Goal: Information Seeking & Learning: Check status

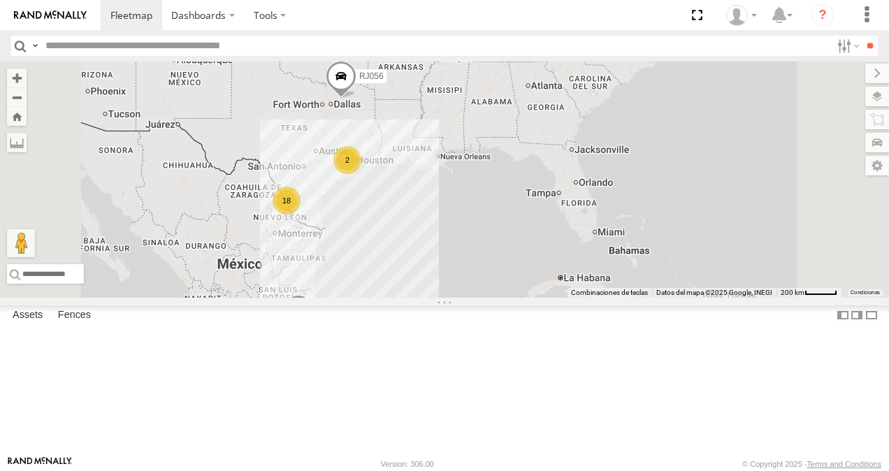
click at [0, 0] on div "RJ053" at bounding box center [0, 0] width 0 height 0
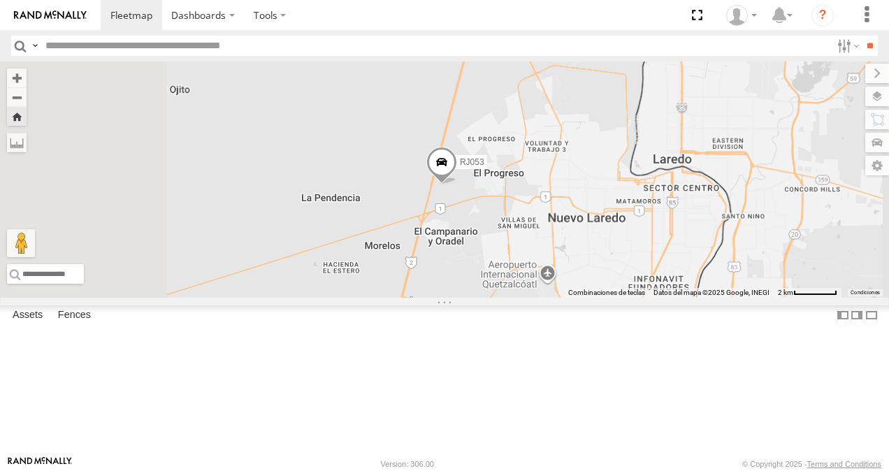
click at [457, 185] on span at bounding box center [441, 166] width 31 height 38
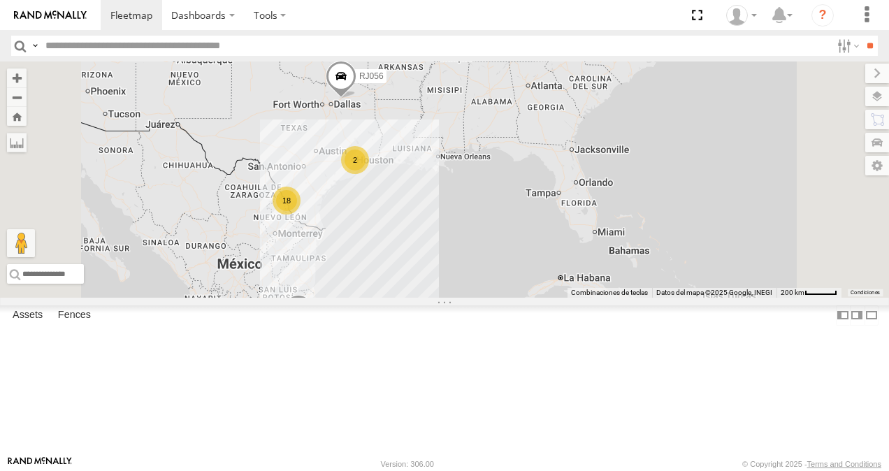
click at [85, 45] on input "text" at bounding box center [435, 46] width 791 height 20
type input "**"
click at [862, 36] on input "**" at bounding box center [870, 46] width 16 height 20
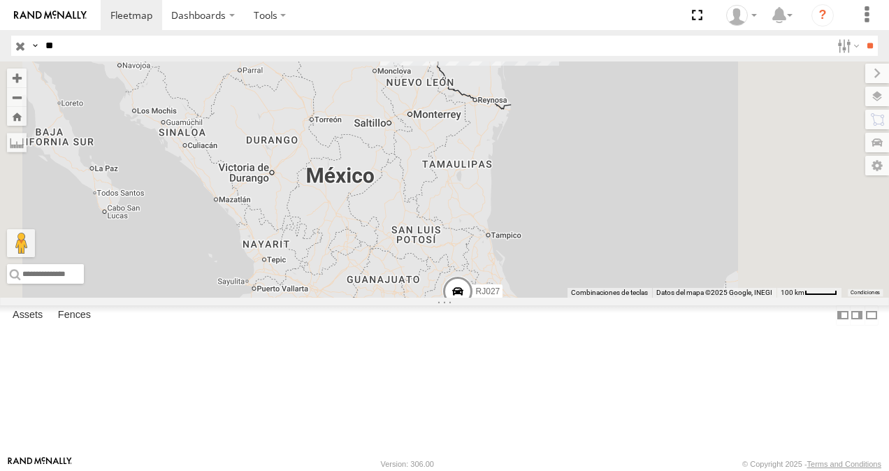
click at [0, 0] on div "RJ027" at bounding box center [0, 0] width 0 height 0
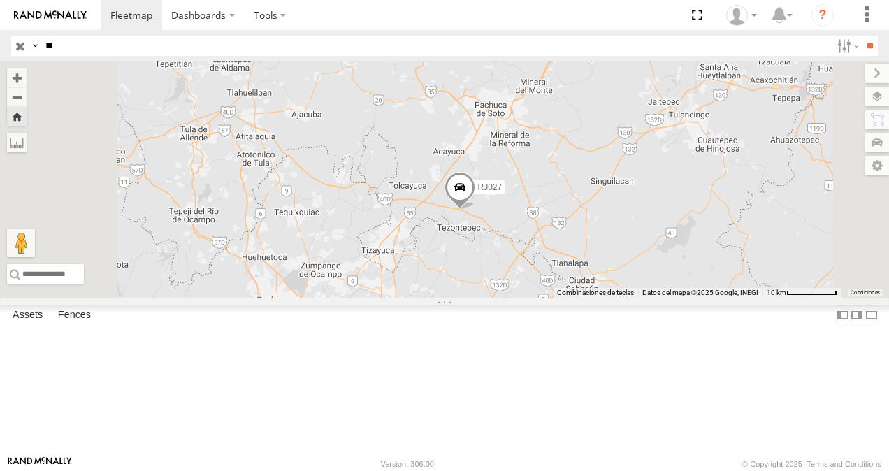
click at [475, 210] on span at bounding box center [460, 191] width 31 height 38
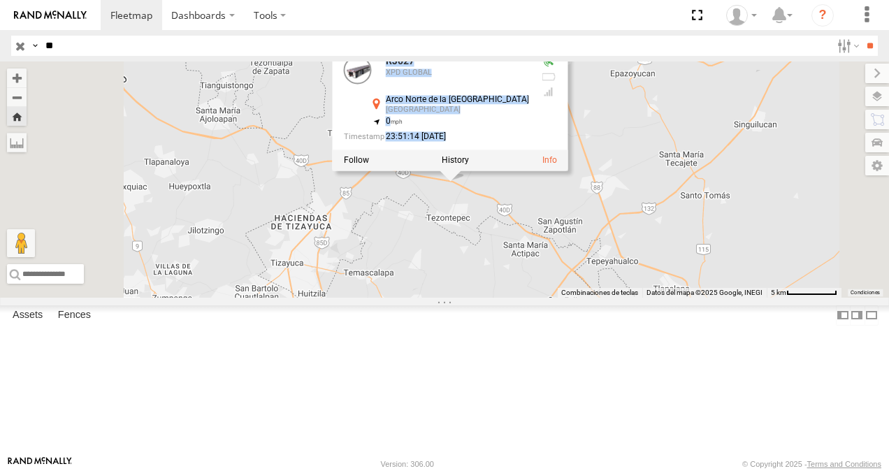
drag, startPoint x: 636, startPoint y: 275, endPoint x: 640, endPoint y: 331, distance: 55.4
click at [640, 298] on div "RJ027 RJ027 XPD GLOBAL Arco Norte de la Ciudad de México Villa de Tezontepec 19…" at bounding box center [444, 180] width 889 height 236
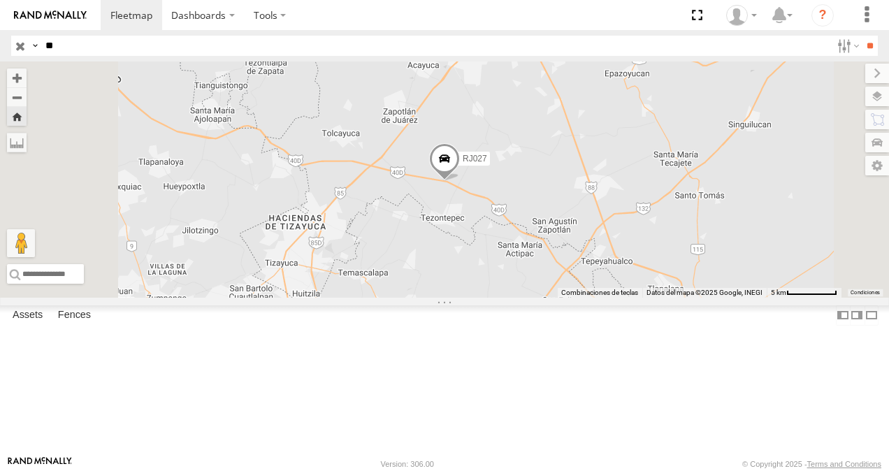
drag, startPoint x: 640, startPoint y: 331, endPoint x: 588, endPoint y: 264, distance: 84.6
click at [588, 264] on div "RJ027" at bounding box center [444, 180] width 889 height 236
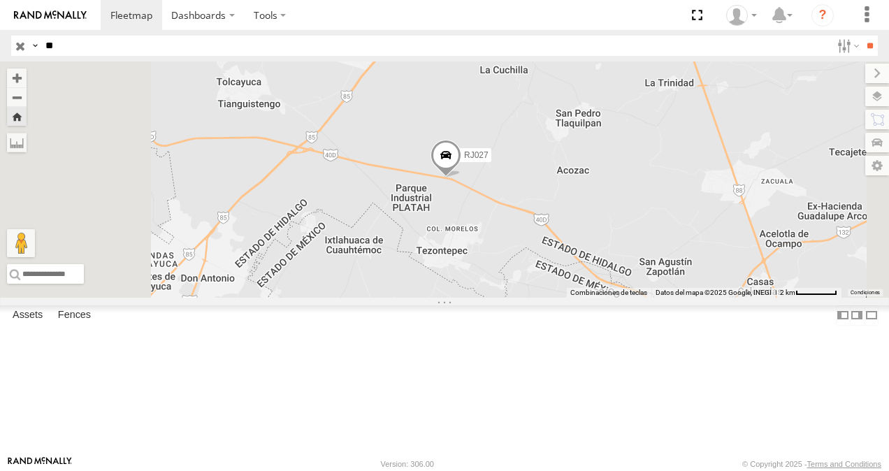
click at [461, 178] on span at bounding box center [446, 159] width 31 height 38
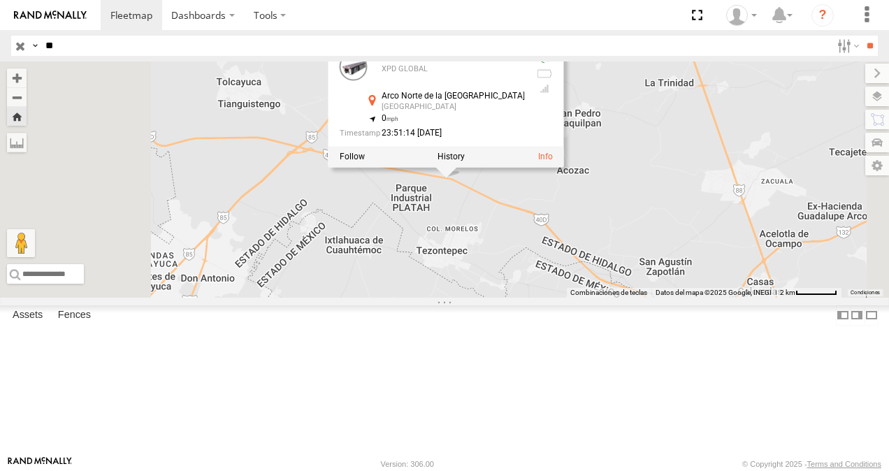
drag, startPoint x: 630, startPoint y: 187, endPoint x: 590, endPoint y: 192, distance: 40.8
click at [525, 114] on div "Arco Norte de la Ciudad de México Villa de Tezontepec 19.91576 , -98.81995" at bounding box center [445, 103] width 160 height 22
copy div "Tezontepec"
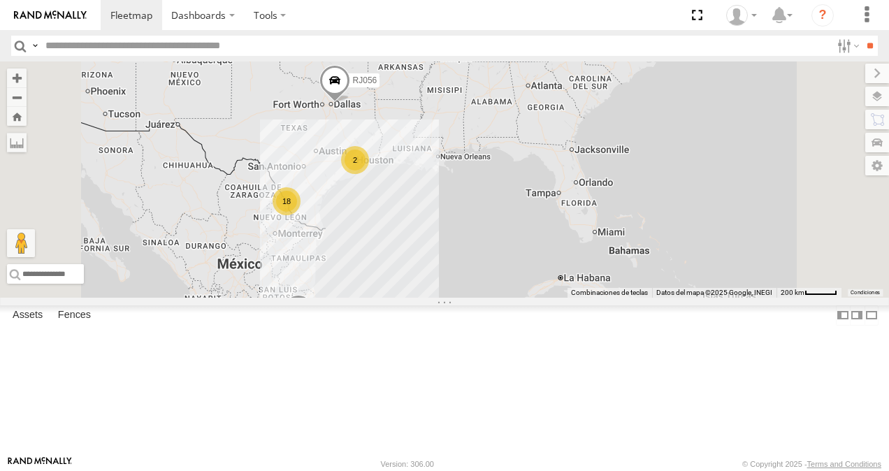
click at [62, 43] on input "text" at bounding box center [435, 46] width 791 height 20
type input "**"
click at [862, 36] on input "**" at bounding box center [870, 46] width 16 height 20
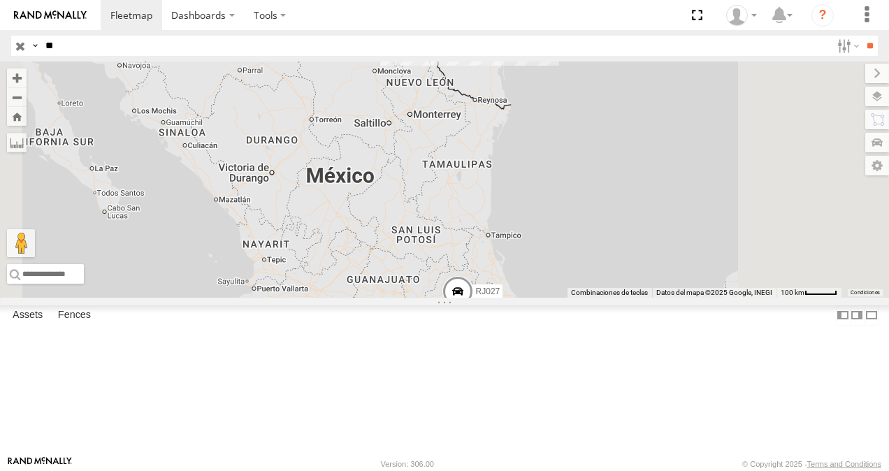
click at [0, 0] on div "RJ027" at bounding box center [0, 0] width 0 height 0
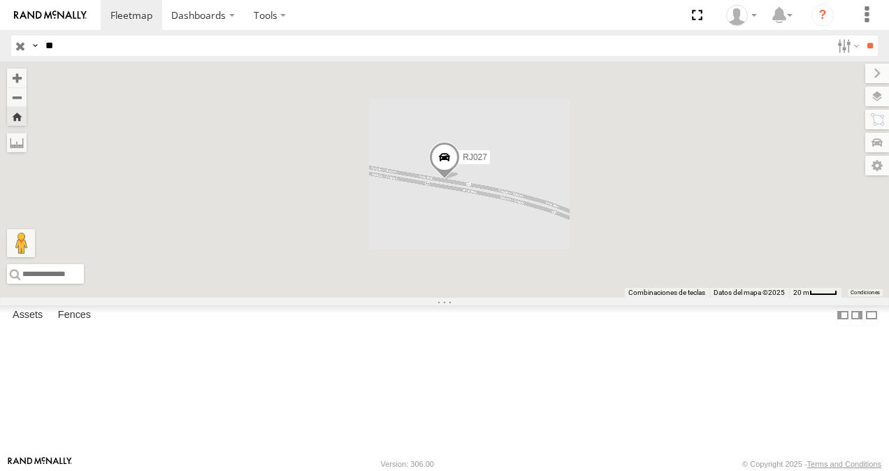
click at [460, 180] on span at bounding box center [444, 161] width 31 height 38
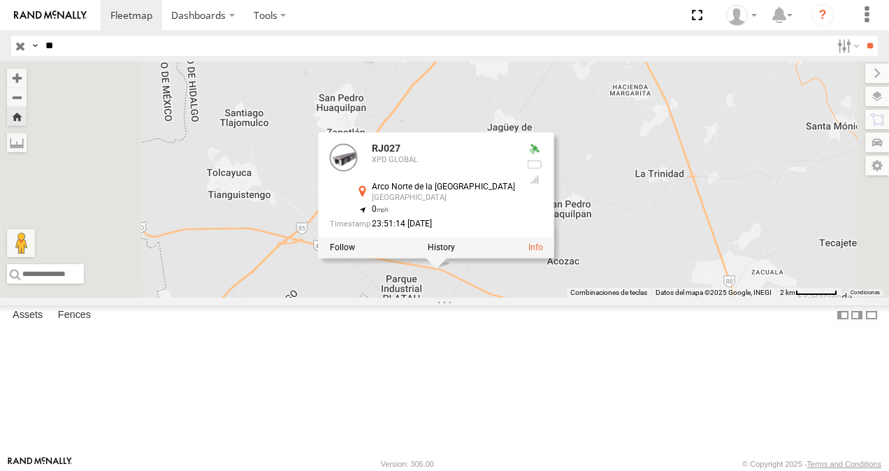
drag, startPoint x: 663, startPoint y: 436, endPoint x: 622, endPoint y: 336, distance: 107.9
click at [622, 298] on div "RJ027 RJ027 XPD GLOBAL Arco Norte de la Ciudad de México Villa de Tezontepec 19…" at bounding box center [444, 180] width 889 height 236
